Goal: Information Seeking & Learning: Learn about a topic

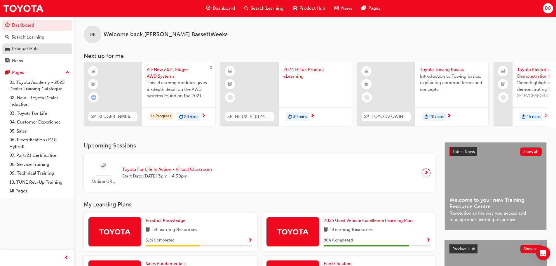
click at [27, 34] on div "Search Learning" at bounding box center [28, 37] width 33 height 7
click at [22, 48] on div "Product Hub" at bounding box center [25, 49] width 26 height 7
click at [22, 48] on link "Product Hub" at bounding box center [37, 48] width 70 height 11
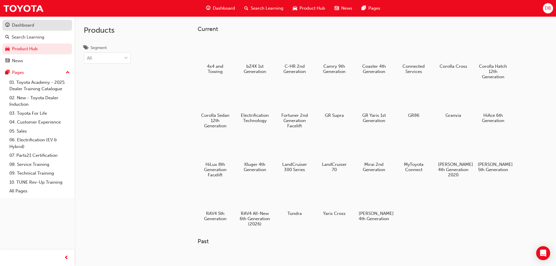
click at [30, 25] on div "Dashboard" at bounding box center [23, 25] width 22 height 7
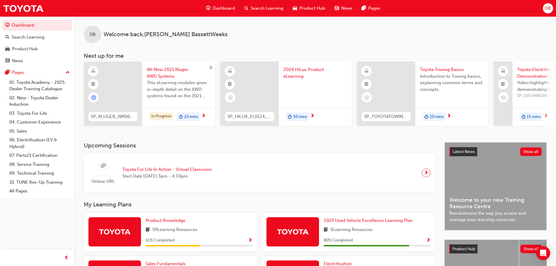
click at [295, 70] on span "2024 HiLux Product eLearning" at bounding box center [315, 72] width 64 height 13
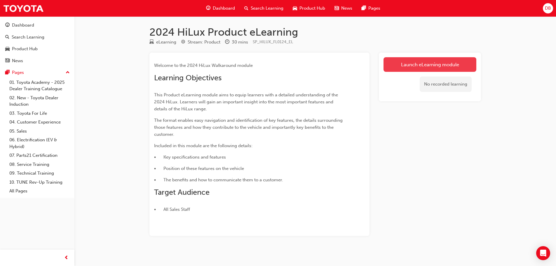
click at [396, 65] on link "Launch eLearning module" at bounding box center [429, 64] width 93 height 15
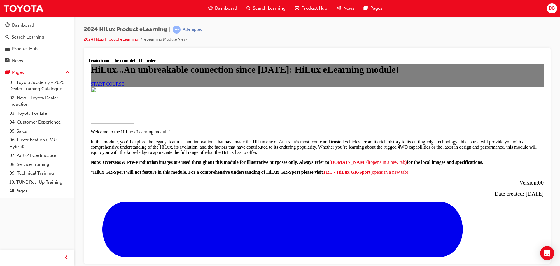
click at [124, 86] on link "START COURSE" at bounding box center [108, 83] width 34 height 5
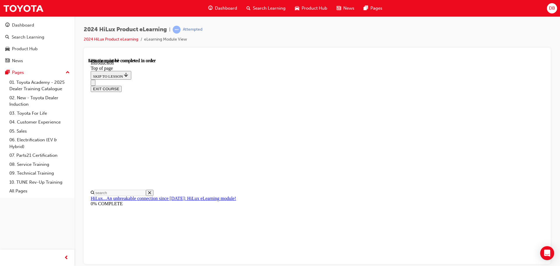
scroll to position [225, 0]
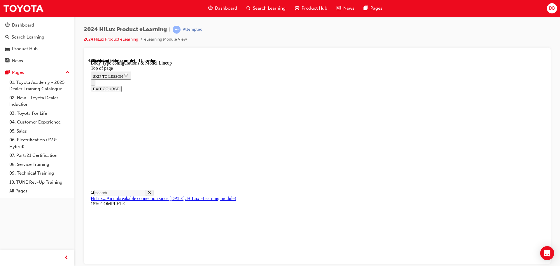
scroll to position [126, 0]
drag, startPoint x: 458, startPoint y: 155, endPoint x: 454, endPoint y: 159, distance: 5.4
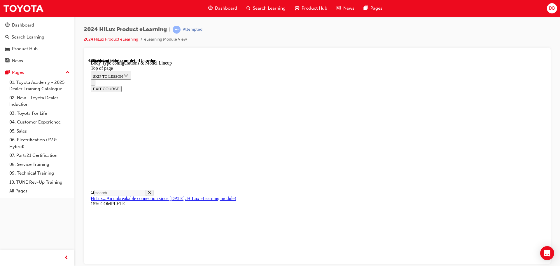
drag, startPoint x: 313, startPoint y: 162, endPoint x: 341, endPoint y: 161, distance: 27.4
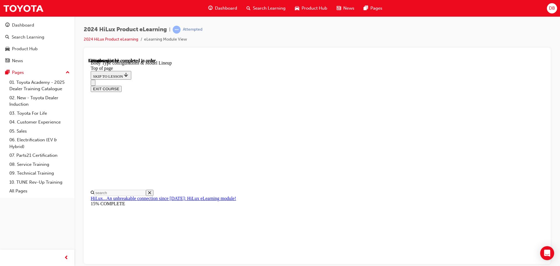
drag, startPoint x: 367, startPoint y: 154, endPoint x: 389, endPoint y: 155, distance: 22.5
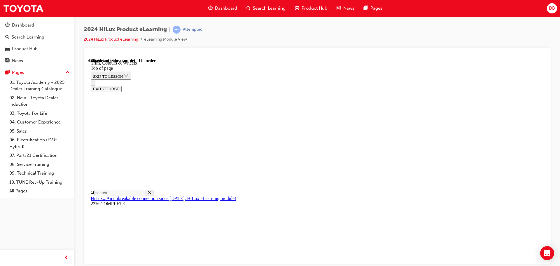
scroll to position [768, 0]
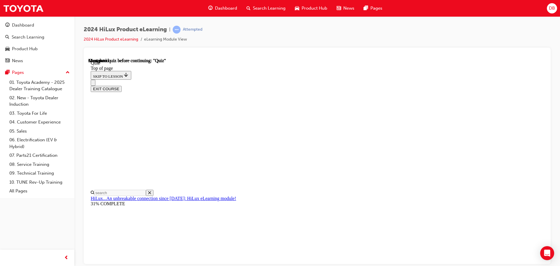
drag, startPoint x: 269, startPoint y: 155, endPoint x: 268, endPoint y: 165, distance: 9.9
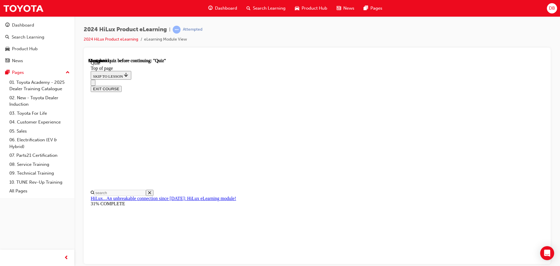
drag, startPoint x: 268, startPoint y: 180, endPoint x: 268, endPoint y: 189, distance: 8.8
drag, startPoint x: 267, startPoint y: 201, endPoint x: 268, endPoint y: 207, distance: 5.6
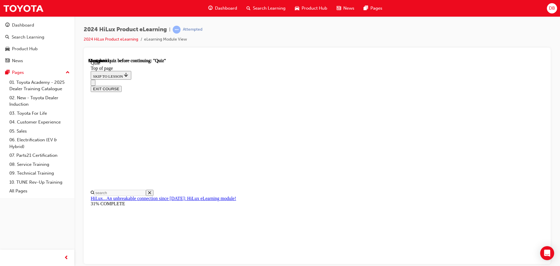
drag, startPoint x: 268, startPoint y: 226, endPoint x: 280, endPoint y: 236, distance: 15.2
drag, startPoint x: 345, startPoint y: 214, endPoint x: 367, endPoint y: 224, distance: 24.7
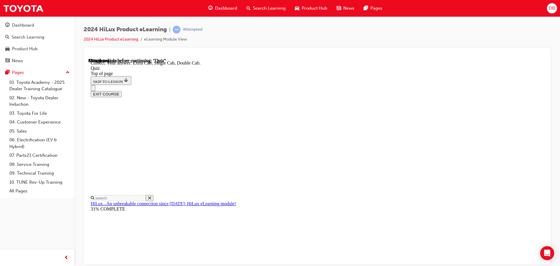
scroll to position [151, 0]
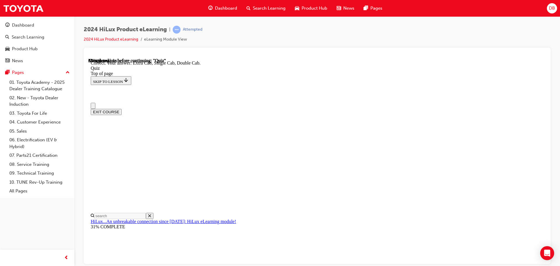
scroll to position [0, 0]
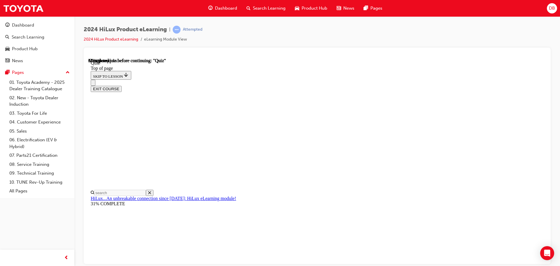
scroll to position [88, 0]
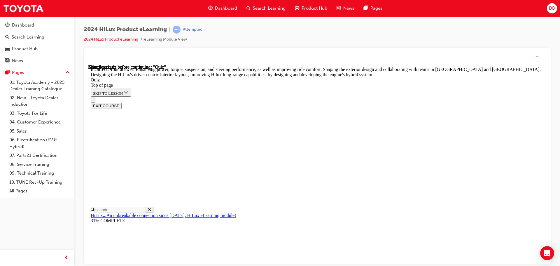
scroll to position [135, 0]
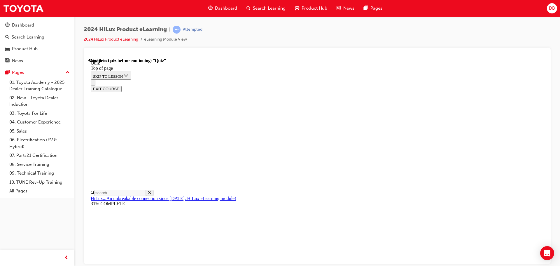
scroll to position [110, 0]
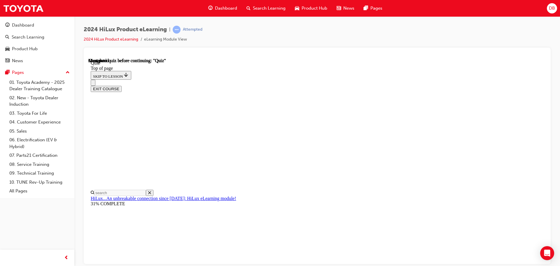
drag, startPoint x: 306, startPoint y: 92, endPoint x: 308, endPoint y: 102, distance: 10.6
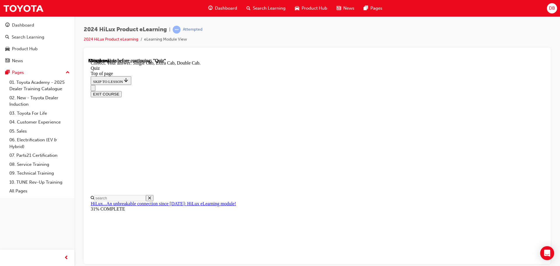
scroll to position [151, 0]
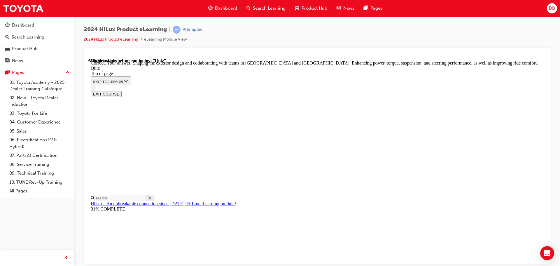
scroll to position [135, 0]
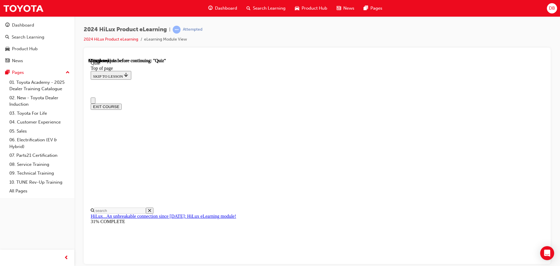
scroll to position [29, 0]
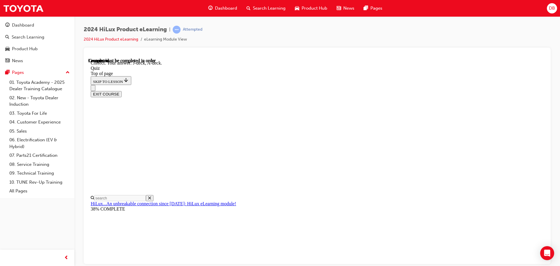
scroll to position [108, 0]
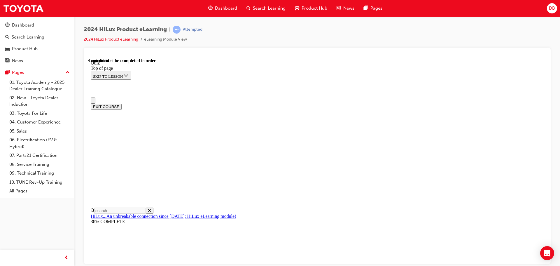
scroll to position [110, 0]
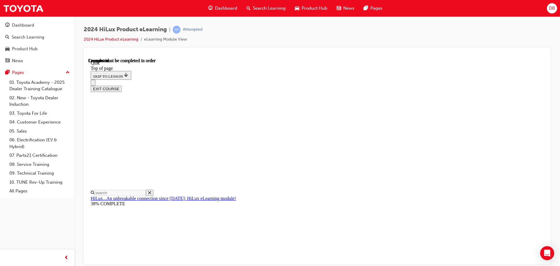
drag, startPoint x: 308, startPoint y: 146, endPoint x: 349, endPoint y: 158, distance: 42.2
drag, startPoint x: 355, startPoint y: 159, endPoint x: 409, endPoint y: 164, distance: 54.3
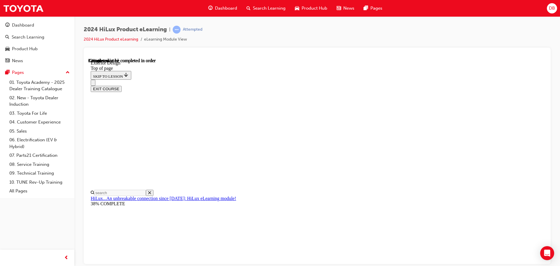
drag, startPoint x: 404, startPoint y: 160, endPoint x: 435, endPoint y: 158, distance: 31.0
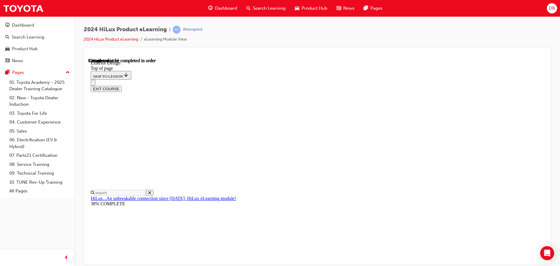
scroll to position [0, 0]
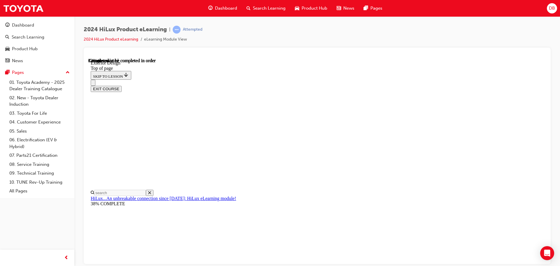
click at [341, 79] on div "EXIT COURSE" at bounding box center [315, 85] width 449 height 12
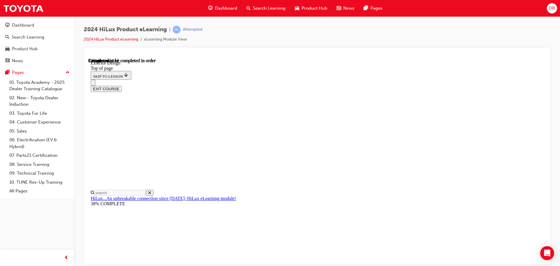
drag, startPoint x: 367, startPoint y: 249, endPoint x: 384, endPoint y: 221, distance: 32.9
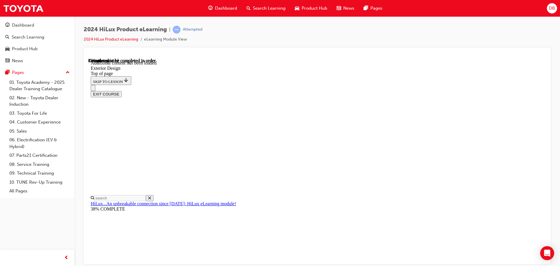
scroll to position [1041, 0]
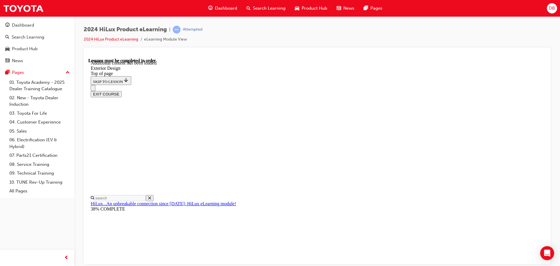
drag, startPoint x: 363, startPoint y: 133, endPoint x: 364, endPoint y: 136, distance: 3.4
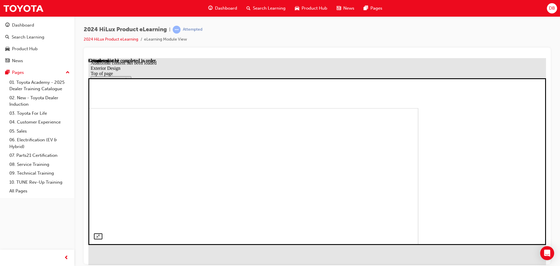
click at [281, 122] on img at bounding box center [190, 182] width 458 height 148
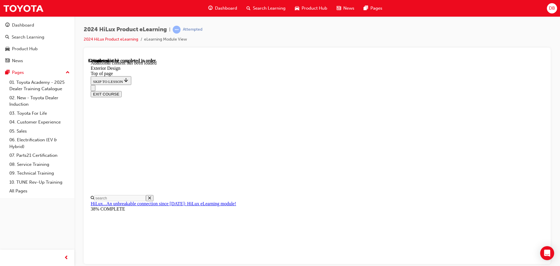
scroll to position [1509, 0]
drag, startPoint x: 295, startPoint y: 184, endPoint x: 312, endPoint y: 175, distance: 19.1
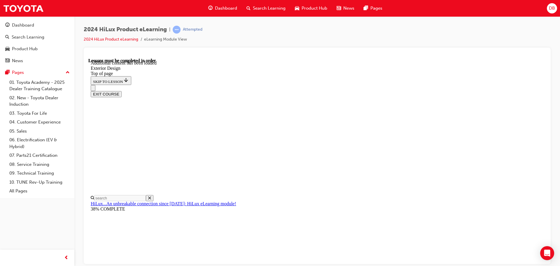
scroll to position [1566, 0]
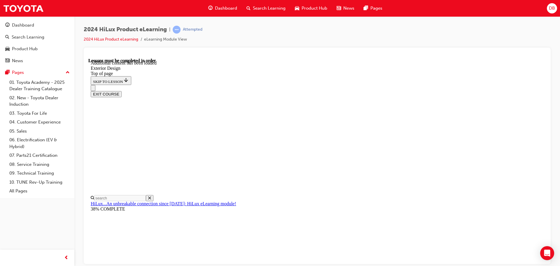
scroll to position [2165, 0]
drag, startPoint x: 283, startPoint y: 149, endPoint x: 340, endPoint y: 158, distance: 58.4
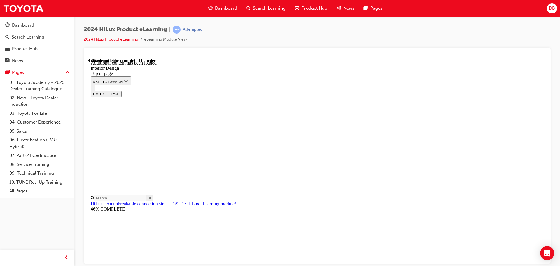
drag, startPoint x: 349, startPoint y: 157, endPoint x: 393, endPoint y: 161, distance: 43.3
drag, startPoint x: 419, startPoint y: 165, endPoint x: 422, endPoint y: 171, distance: 6.7
drag, startPoint x: 369, startPoint y: 184, endPoint x: 378, endPoint y: 183, distance: 9.1
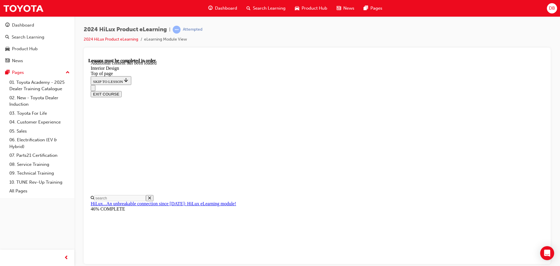
drag, startPoint x: 332, startPoint y: 195, endPoint x: 338, endPoint y: 196, distance: 6.1
drag, startPoint x: 345, startPoint y: 198, endPoint x: 333, endPoint y: 201, distance: 12.2
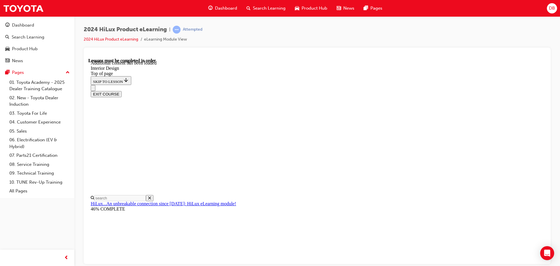
drag, startPoint x: 227, startPoint y: 109, endPoint x: 234, endPoint y: 114, distance: 8.3
drag, startPoint x: 437, startPoint y: 133, endPoint x: 449, endPoint y: 133, distance: 12.5
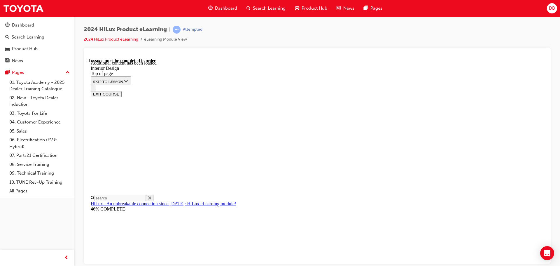
drag, startPoint x: 483, startPoint y: 166, endPoint x: 505, endPoint y: 163, distance: 22.7
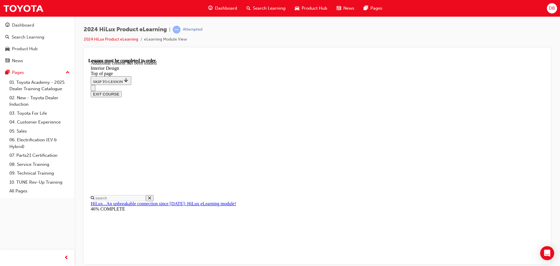
drag, startPoint x: 376, startPoint y: 197, endPoint x: 395, endPoint y: 189, distance: 20.4
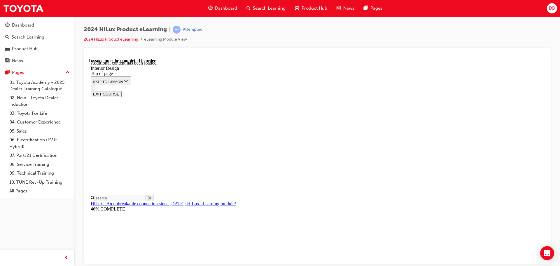
drag, startPoint x: 385, startPoint y: 228, endPoint x: 386, endPoint y: 221, distance: 6.6
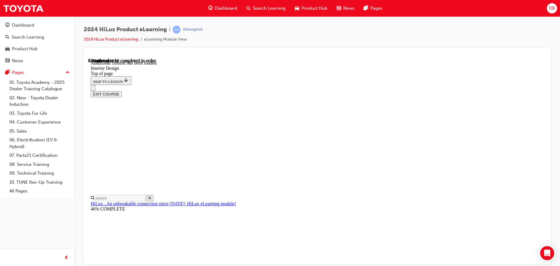
drag, startPoint x: 511, startPoint y: 114, endPoint x: 494, endPoint y: 116, distance: 17.0
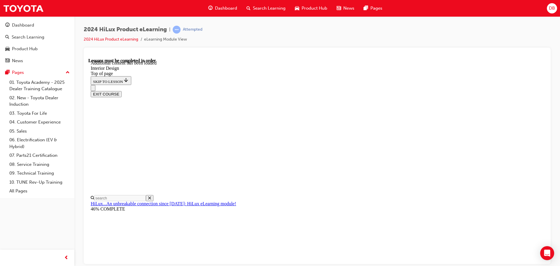
drag, startPoint x: 300, startPoint y: 171, endPoint x: 315, endPoint y: 174, distance: 15.4
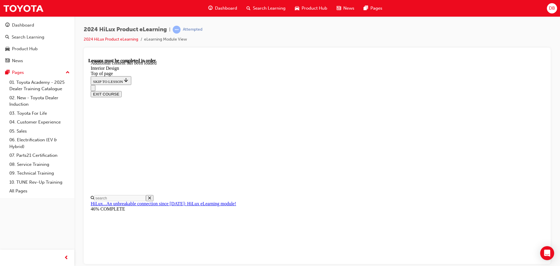
scroll to position [73, 0]
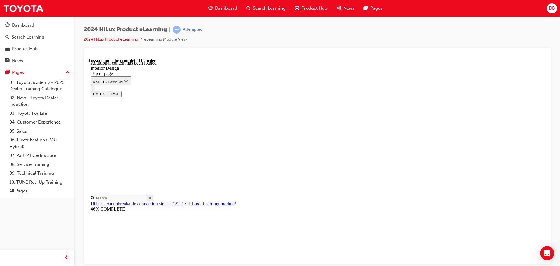
drag, startPoint x: 489, startPoint y: 104, endPoint x: 487, endPoint y: 110, distance: 6.0
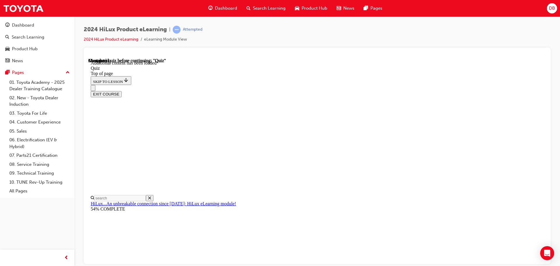
scroll to position [47, 0]
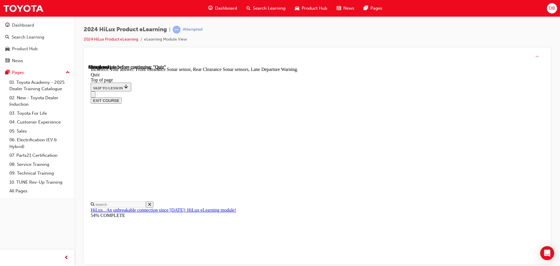
scroll to position [108, 0]
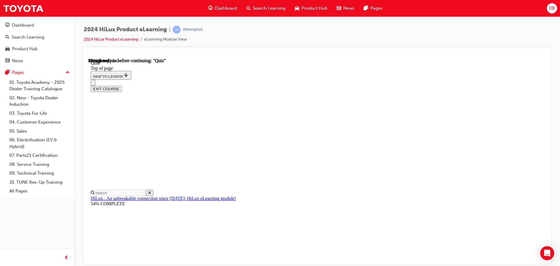
scroll to position [76, 0]
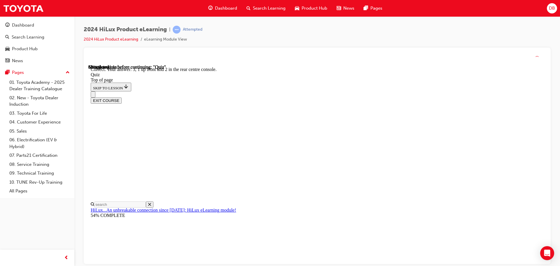
scroll to position [94, 0]
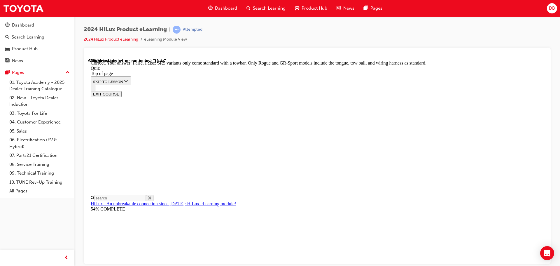
scroll to position [107, 0]
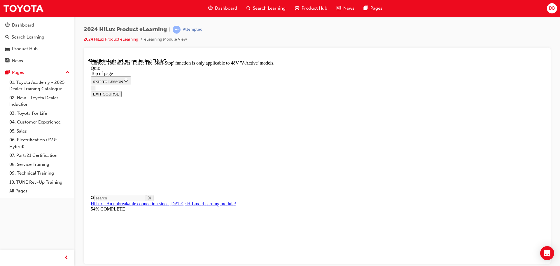
scroll to position [73, 0]
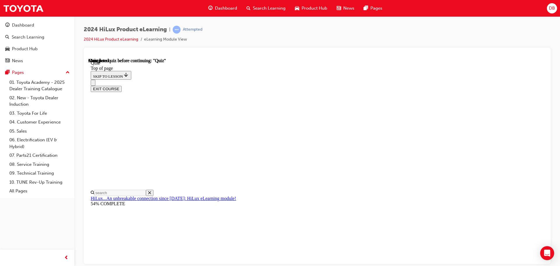
scroll to position [96, 0]
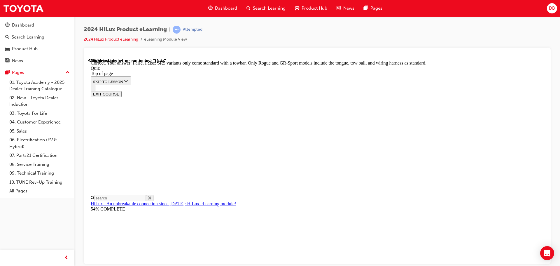
scroll to position [107, 0]
drag, startPoint x: 354, startPoint y: 220, endPoint x: 331, endPoint y: 238, distance: 29.5
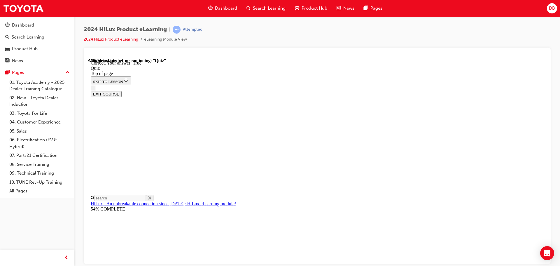
scroll to position [81, 0]
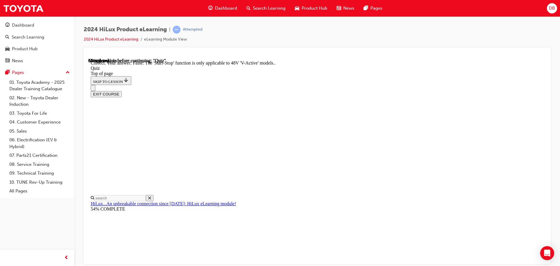
scroll to position [73, 0]
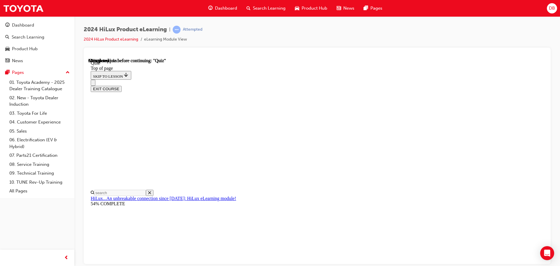
scroll to position [58, 0]
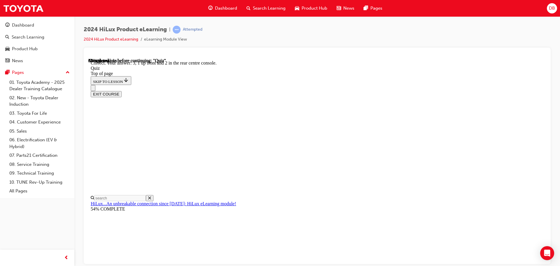
scroll to position [94, 0]
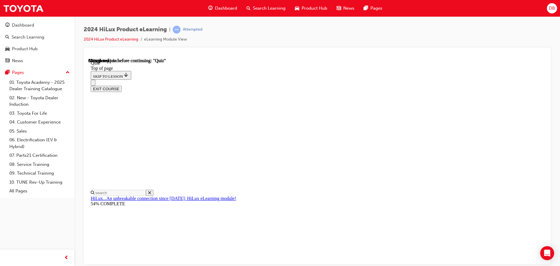
scroll to position [58, 0]
drag, startPoint x: 330, startPoint y: 193, endPoint x: 332, endPoint y: 200, distance: 7.2
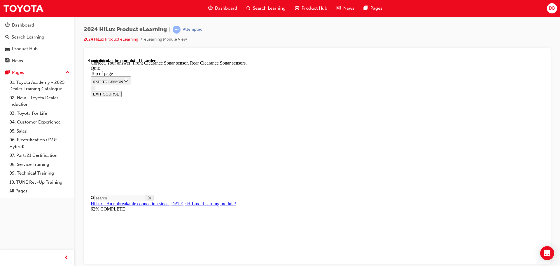
scroll to position [108, 0]
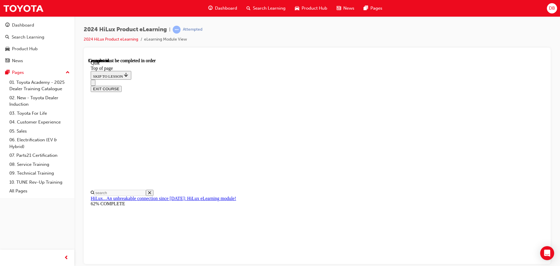
scroll to position [110, 0]
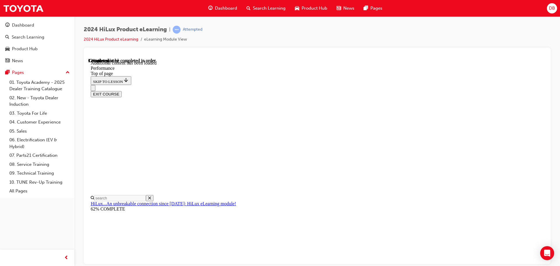
scroll to position [471, 0]
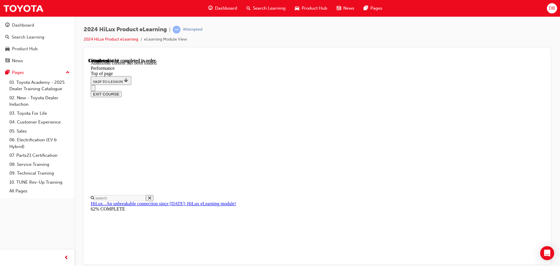
scroll to position [1388, 0]
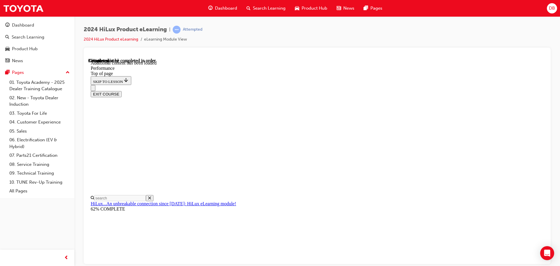
drag, startPoint x: 366, startPoint y: 139, endPoint x: 363, endPoint y: 143, distance: 5.4
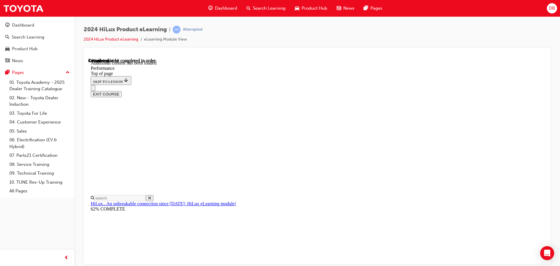
drag, startPoint x: 353, startPoint y: 165, endPoint x: 358, endPoint y: 175, distance: 10.6
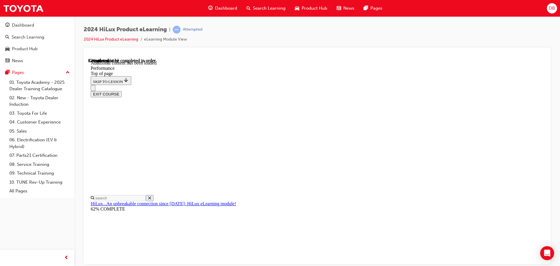
drag, startPoint x: 361, startPoint y: 210, endPoint x: 358, endPoint y: 215, distance: 6.1
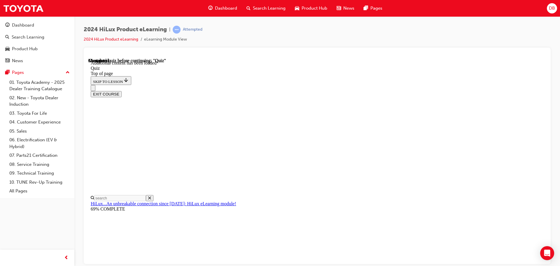
scroll to position [18, 0]
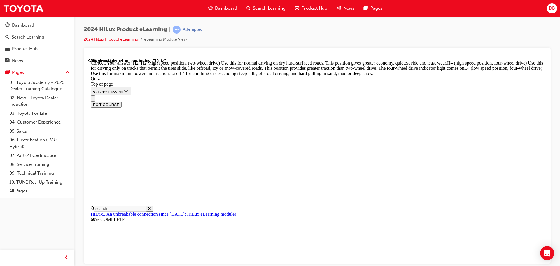
scroll to position [209, 0]
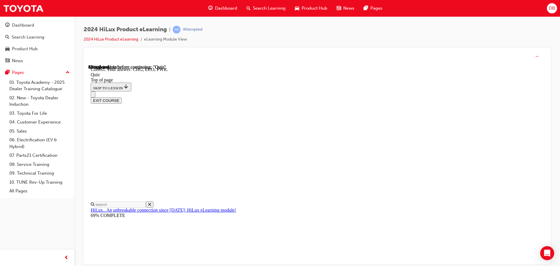
scroll to position [192, 0]
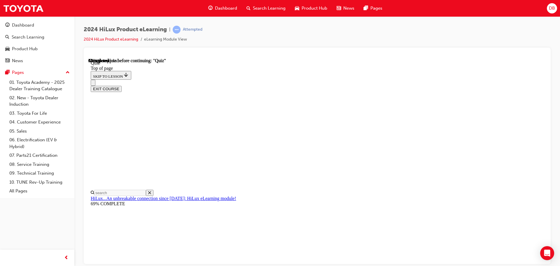
scroll to position [58, 0]
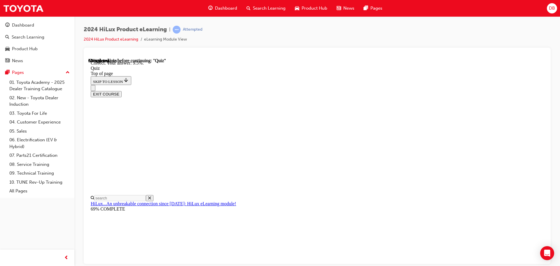
scroll to position [137, 0]
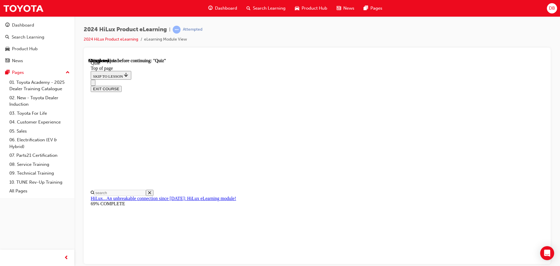
scroll to position [53, 0]
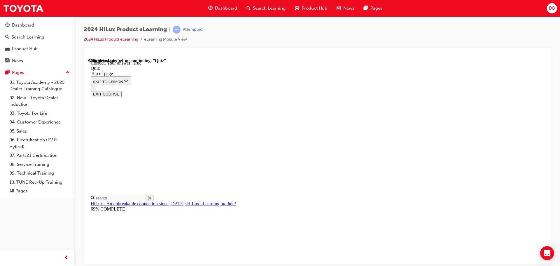
scroll to position [71, 0]
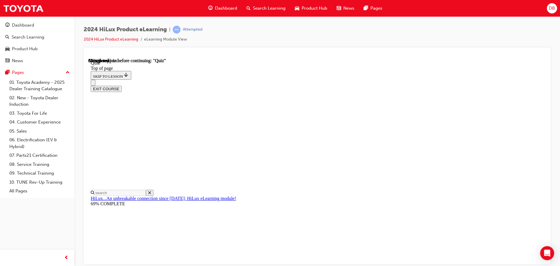
scroll to position [88, 0]
drag, startPoint x: 306, startPoint y: 118, endPoint x: 312, endPoint y: 138, distance: 20.4
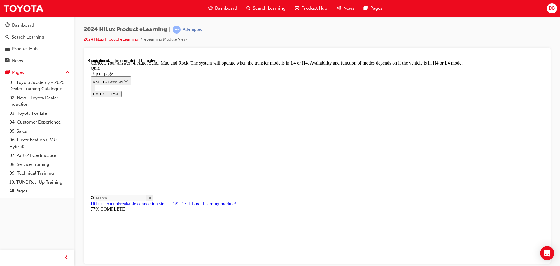
scroll to position [160, 0]
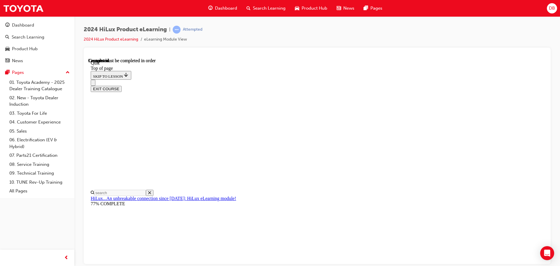
scroll to position [110, 0]
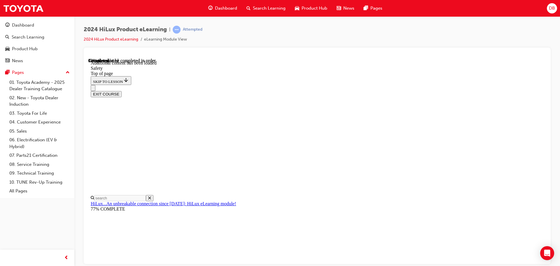
scroll to position [310, 0]
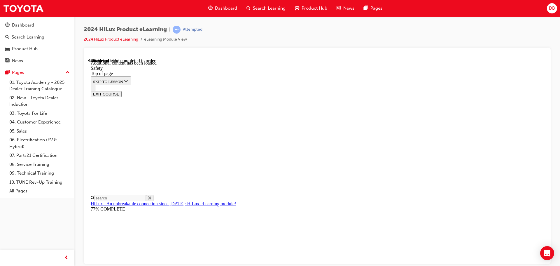
drag, startPoint x: 240, startPoint y: 172, endPoint x: 231, endPoint y: 184, distance: 15.2
drag, startPoint x: 211, startPoint y: 195, endPoint x: 219, endPoint y: 192, distance: 8.6
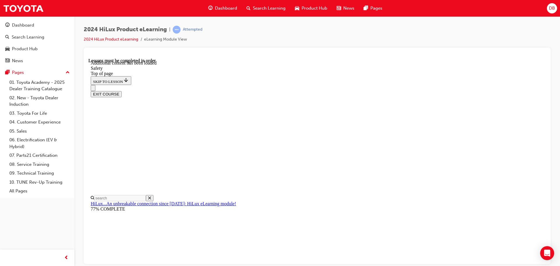
drag, startPoint x: 357, startPoint y: 172, endPoint x: 393, endPoint y: 182, distance: 36.8
drag, startPoint x: 496, startPoint y: 152, endPoint x: 513, endPoint y: 175, distance: 28.3
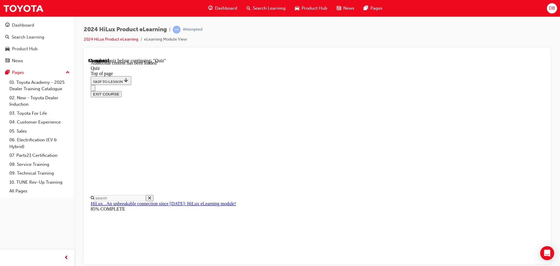
drag, startPoint x: 294, startPoint y: 192, endPoint x: 297, endPoint y: 186, distance: 7.1
drag, startPoint x: 299, startPoint y: 181, endPoint x: 302, endPoint y: 186, distance: 5.9
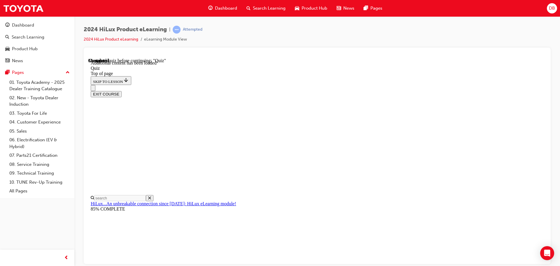
drag, startPoint x: 360, startPoint y: 233, endPoint x: 359, endPoint y: 237, distance: 4.4
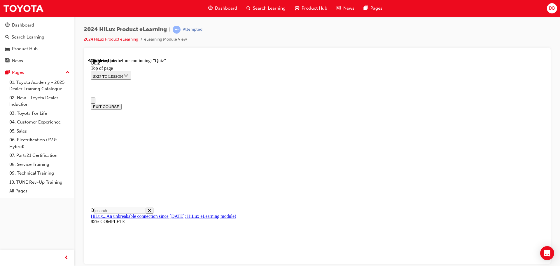
scroll to position [29, 0]
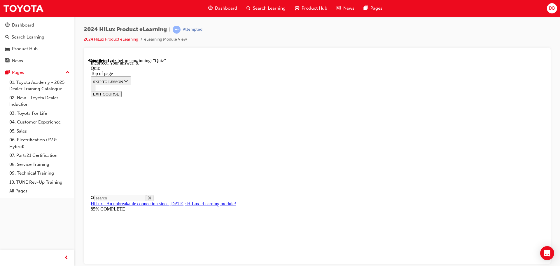
scroll to position [94, 0]
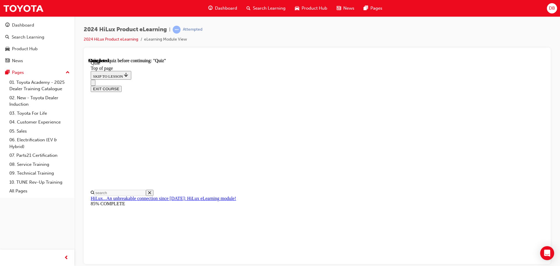
scroll to position [110, 0]
drag, startPoint x: 283, startPoint y: 205, endPoint x: 280, endPoint y: 195, distance: 10.3
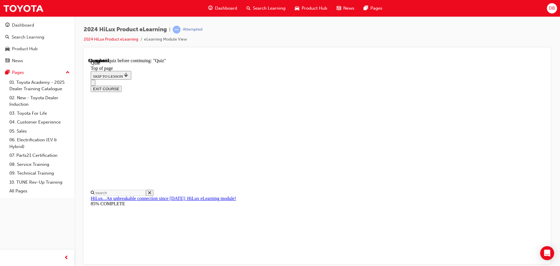
drag, startPoint x: 326, startPoint y: 186, endPoint x: 328, endPoint y: 189, distance: 4.1
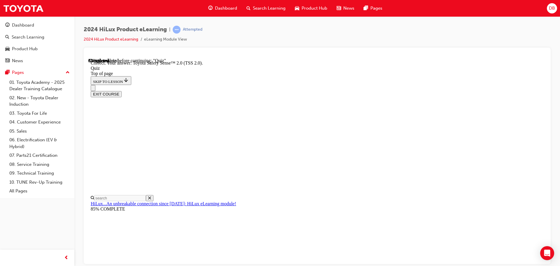
scroll to position [95, 0]
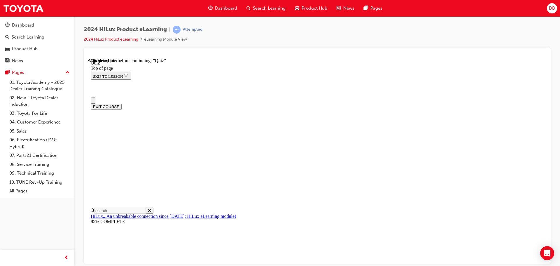
scroll to position [0, 0]
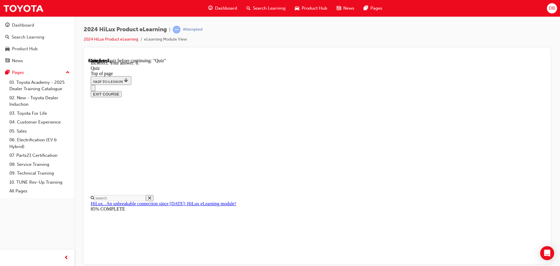
scroll to position [94, 0]
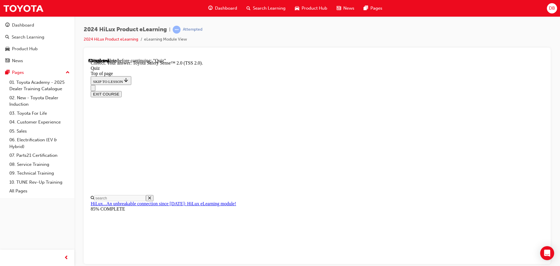
scroll to position [95, 0]
drag, startPoint x: 355, startPoint y: 226, endPoint x: 352, endPoint y: 233, distance: 7.5
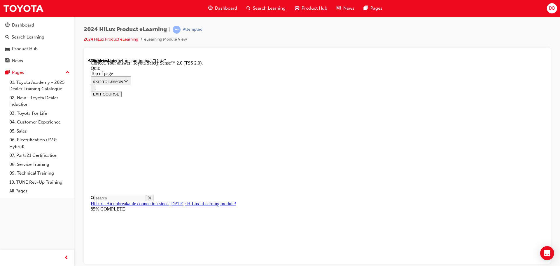
drag, startPoint x: 359, startPoint y: 217, endPoint x: 361, endPoint y: 211, distance: 6.7
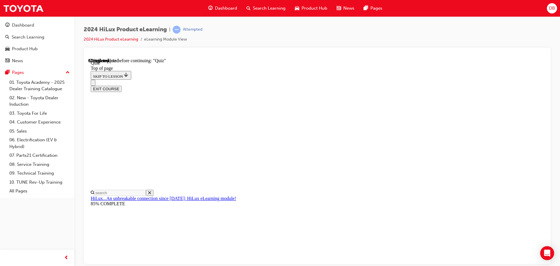
drag, startPoint x: 363, startPoint y: 211, endPoint x: 358, endPoint y: 204, distance: 8.4
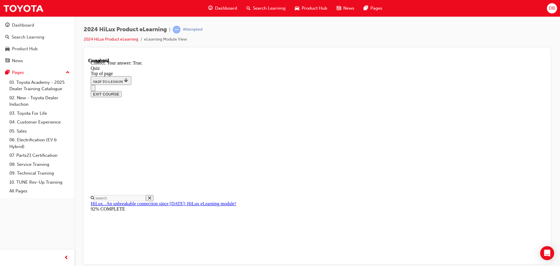
scroll to position [71, 0]
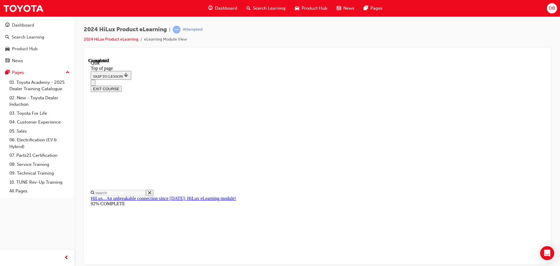
scroll to position [110, 0]
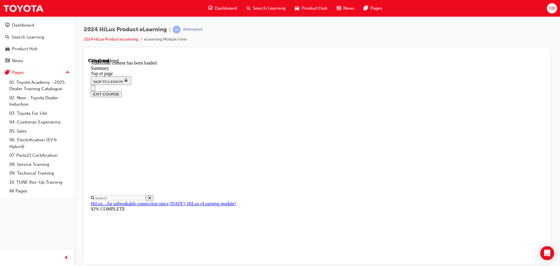
scroll to position [582, 0]
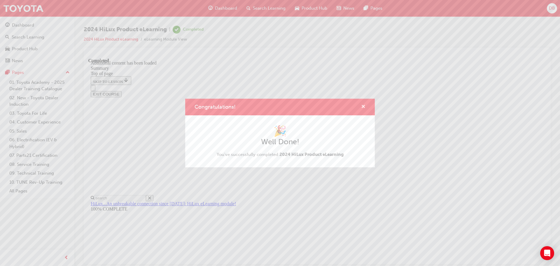
click at [365, 106] on span "cross-icon" at bounding box center [363, 106] width 4 height 5
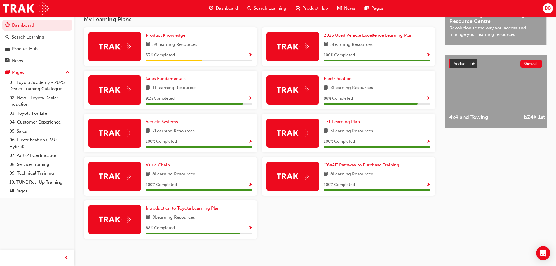
scroll to position [189, 0]
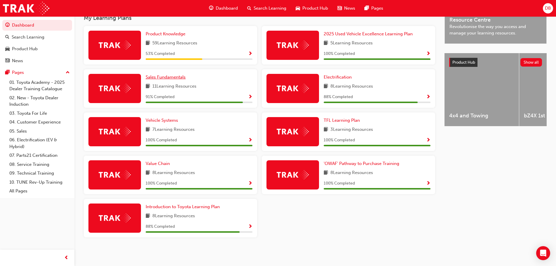
click at [174, 79] on span "Sales Fundamentals" at bounding box center [166, 76] width 40 height 5
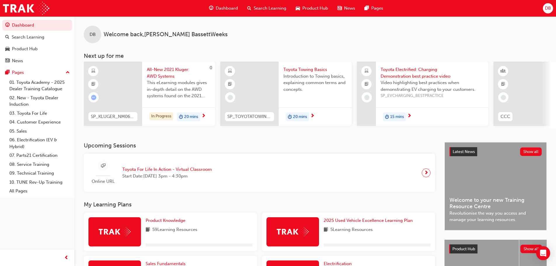
click at [306, 67] on span "Toyota Towing Basics" at bounding box center [315, 69] width 64 height 7
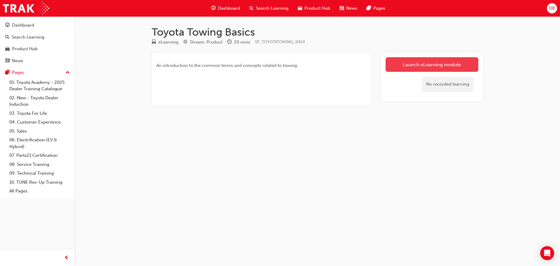
click at [444, 63] on link "Launch eLearning module" at bounding box center [432, 64] width 93 height 15
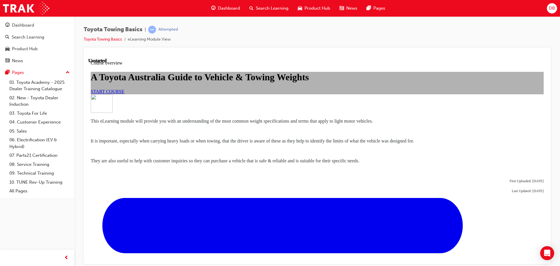
click at [124, 94] on link "START COURSE" at bounding box center [108, 91] width 34 height 5
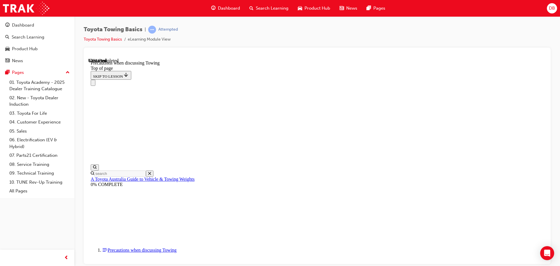
scroll to position [321, 0]
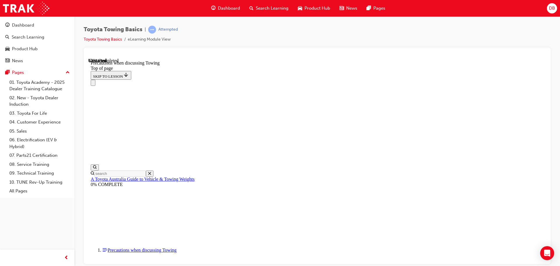
scroll to position [379, 0]
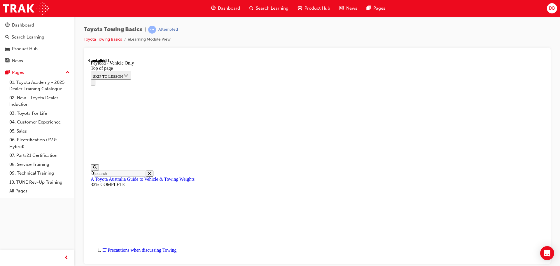
scroll to position [802, 0]
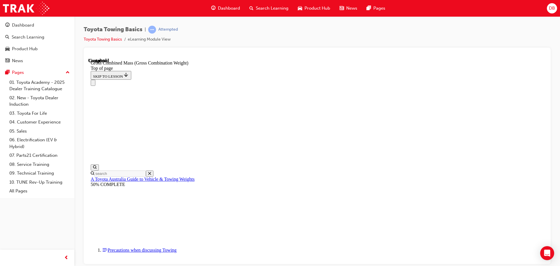
scroll to position [261, 0]
drag, startPoint x: 311, startPoint y: 238, endPoint x: 315, endPoint y: 215, distance: 24.0
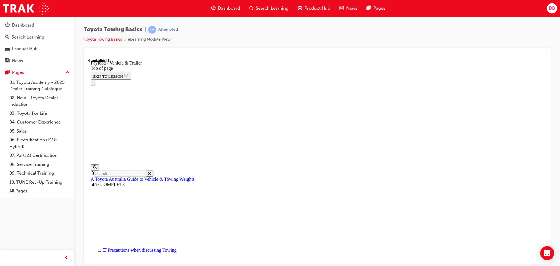
scroll to position [36, 0]
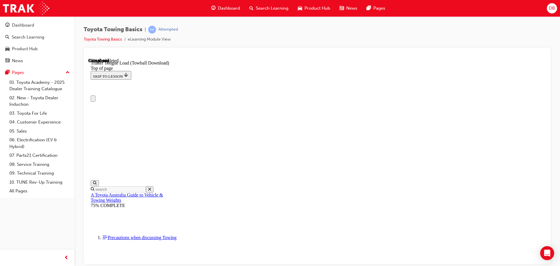
scroll to position [0, 0]
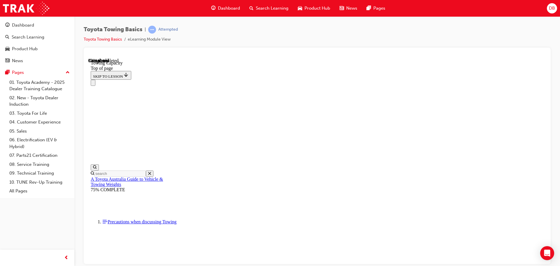
scroll to position [232, 0]
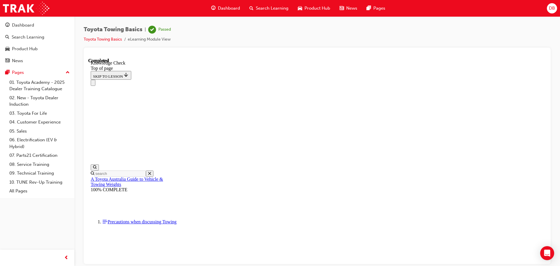
drag, startPoint x: 168, startPoint y: 6298, endPoint x: 210, endPoint y: 6200, distance: 107.1
drag, startPoint x: 176, startPoint y: 6301, endPoint x: 216, endPoint y: 6197, distance: 111.1
drag, startPoint x: 173, startPoint y: 6297, endPoint x: 164, endPoint y: 6275, distance: 23.8
drag, startPoint x: 209, startPoint y: 6290, endPoint x: 308, endPoint y: 6273, distance: 100.3
drag, startPoint x: 230, startPoint y: 6285, endPoint x: 368, endPoint y: 6264, distance: 140.3
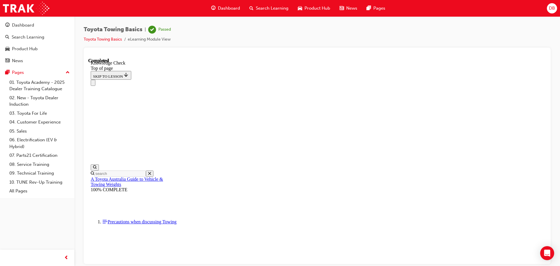
drag, startPoint x: 183, startPoint y: 6297, endPoint x: 298, endPoint y: 6165, distance: 175.0
drag, startPoint x: 178, startPoint y: 6308, endPoint x: 217, endPoint y: 6208, distance: 108.1
drag, startPoint x: 172, startPoint y: 6310, endPoint x: 354, endPoint y: 6263, distance: 187.8
drag, startPoint x: 171, startPoint y: 6306, endPoint x: 281, endPoint y: 6271, distance: 115.6
drag, startPoint x: 171, startPoint y: 6303, endPoint x: 305, endPoint y: 6267, distance: 138.7
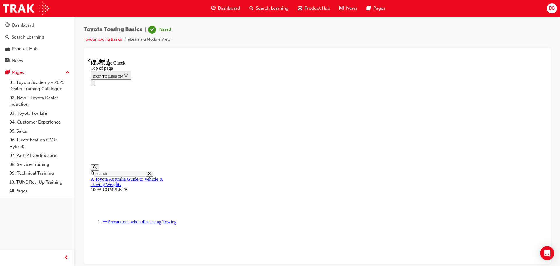
drag, startPoint x: 171, startPoint y: 6308, endPoint x: 165, endPoint y: 6277, distance: 31.5
drag, startPoint x: 189, startPoint y: 6234, endPoint x: 202, endPoint y: 6162, distance: 72.6
drag, startPoint x: 168, startPoint y: 6311, endPoint x: 251, endPoint y: 6251, distance: 101.9
drag, startPoint x: 169, startPoint y: 6305, endPoint x: 211, endPoint y: 6155, distance: 155.4
drag, startPoint x: 170, startPoint y: 6283, endPoint x: 163, endPoint y: 6284, distance: 7.1
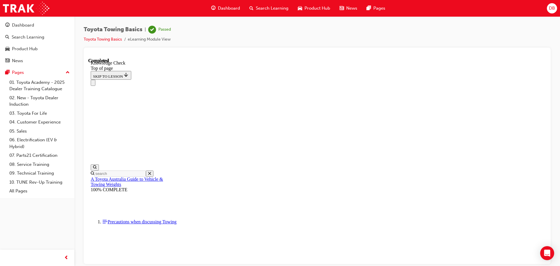
drag, startPoint x: 170, startPoint y: 6303, endPoint x: 208, endPoint y: 6146, distance: 161.9
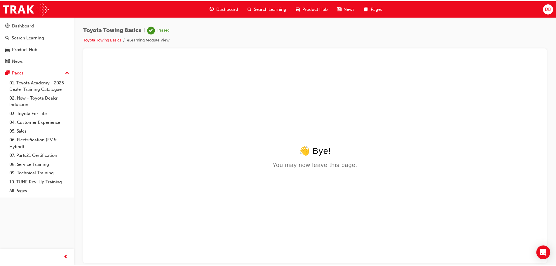
scroll to position [0, 0]
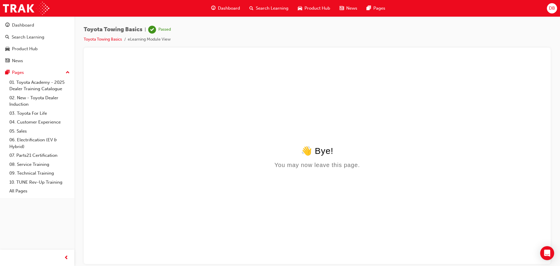
click at [233, 10] on span "Dashboard" at bounding box center [229, 8] width 22 height 7
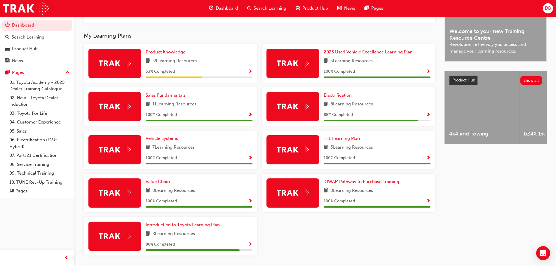
scroll to position [182, 0]
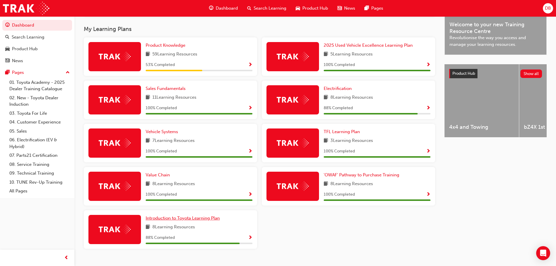
click at [177, 221] on span "Introduction to Toyota Learning Plan" at bounding box center [183, 217] width 74 height 5
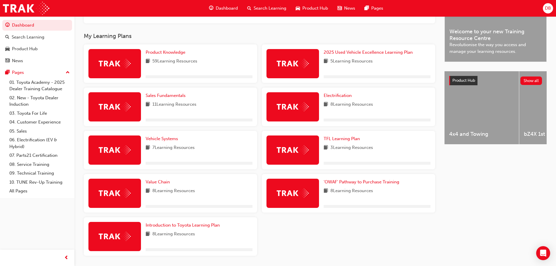
scroll to position [175, 0]
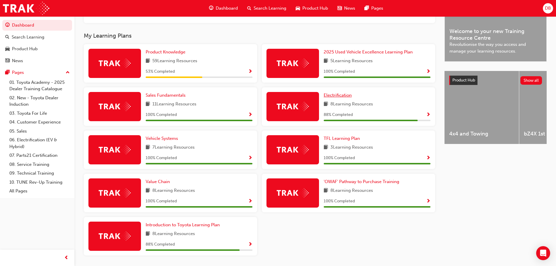
click at [336, 98] on span "Electrification" at bounding box center [338, 95] width 28 height 5
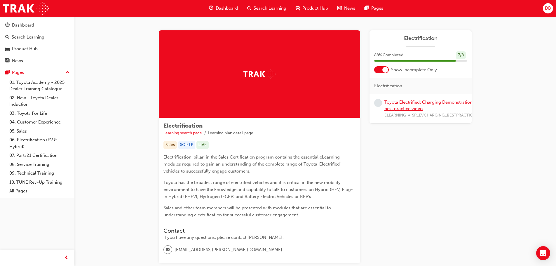
click at [398, 103] on link "Toyota Electrified: Charging Demonstration best practice video" at bounding box center [428, 106] width 88 height 12
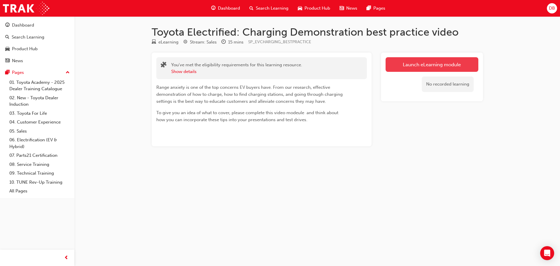
click at [400, 66] on link "Launch eLearning module" at bounding box center [432, 64] width 93 height 15
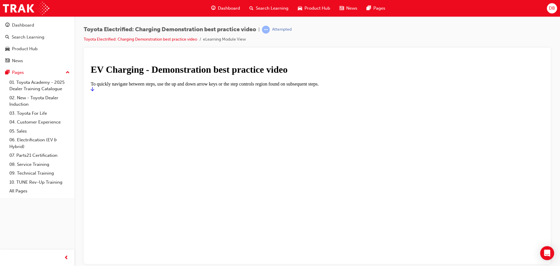
click at [94, 91] on icon "Start" at bounding box center [93, 88] width 4 height 5
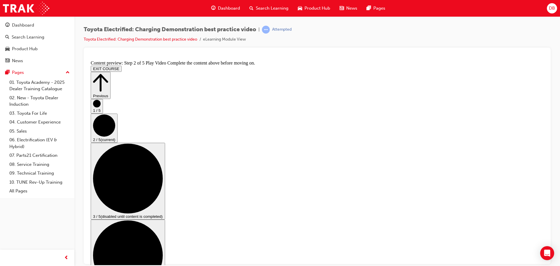
drag, startPoint x: 333, startPoint y: 230, endPoint x: 397, endPoint y: 239, distance: 63.9
drag, startPoint x: 388, startPoint y: 233, endPoint x: 390, endPoint y: 227, distance: 5.7
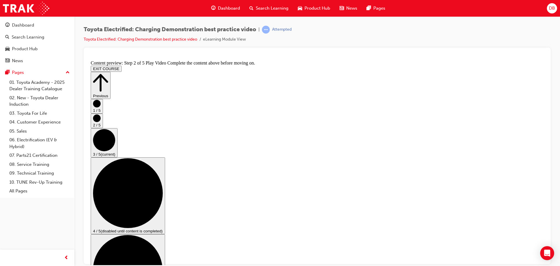
scroll to position [0, 0]
drag, startPoint x: 352, startPoint y: 190, endPoint x: 333, endPoint y: 185, distance: 19.6
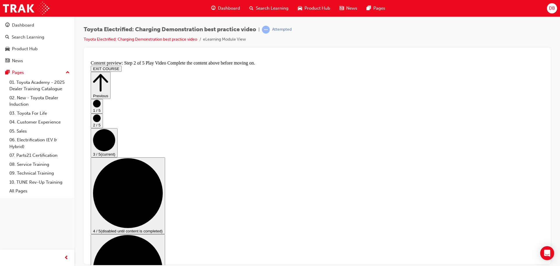
checkbox input "true"
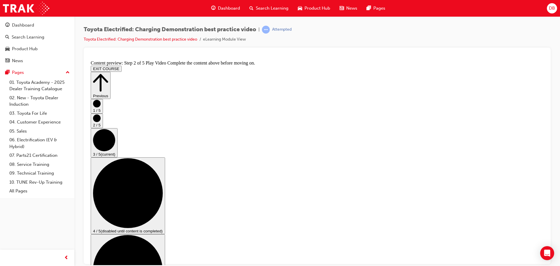
checkbox input "false"
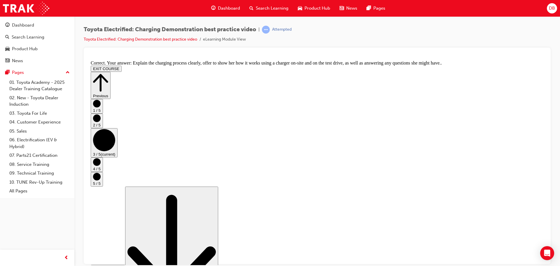
scroll to position [110, 0]
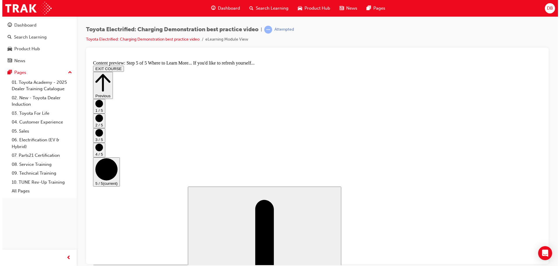
click at [534, 249] on div "Previous 1 / 5 2 / 5 3 / 5 4 / 5 5 / 5 (current) Scroll page down (disabled sin…" at bounding box center [317, 232] width 449 height 320
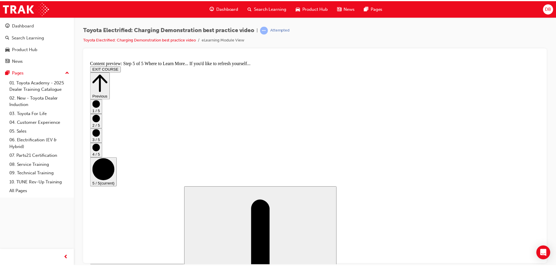
scroll to position [62, 0]
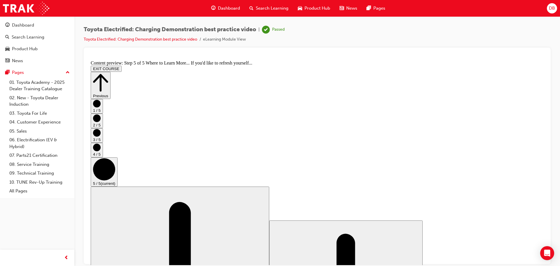
click at [226, 11] on span "Dashboard" at bounding box center [229, 8] width 22 height 7
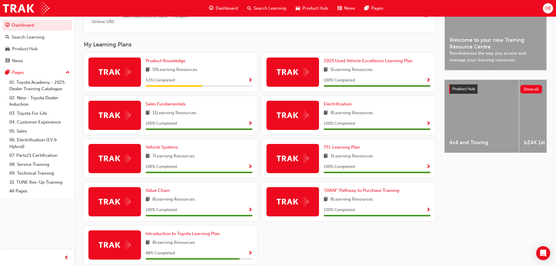
scroll to position [175, 0]
